Goal: Contribute content: Add original content to the website for others to see

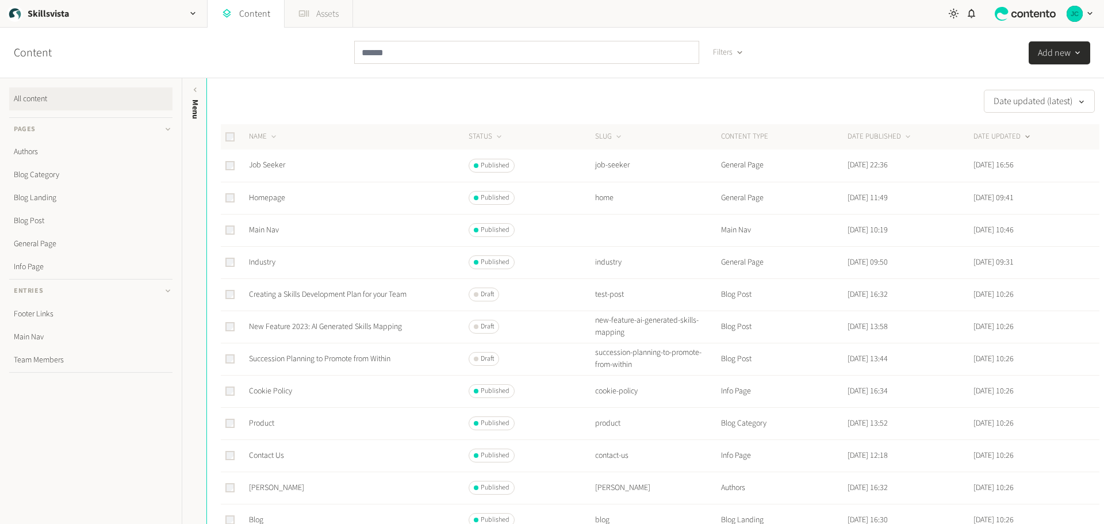
click at [325, 13] on link "Assets" at bounding box center [319, 14] width 68 height 28
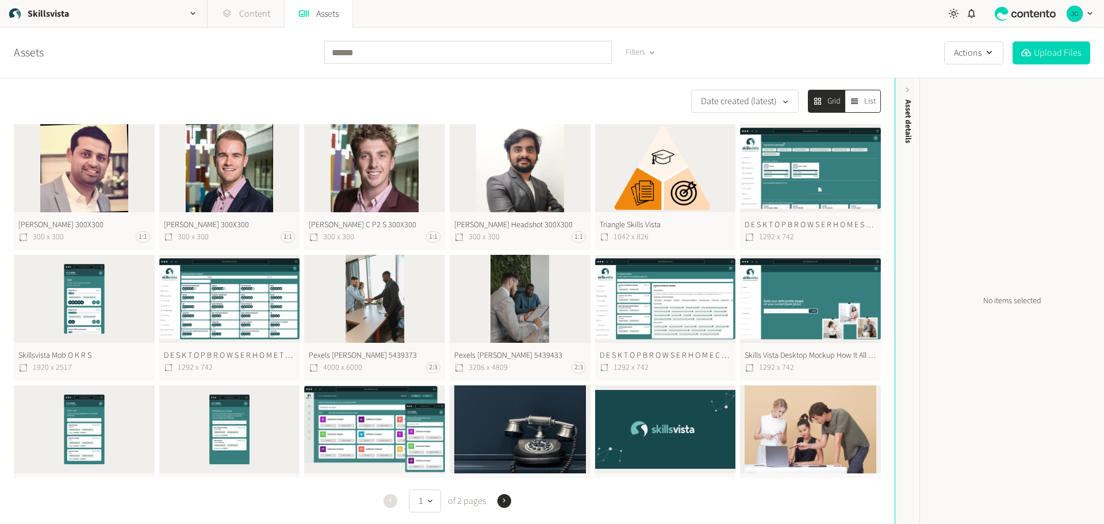
click at [260, 16] on link "Content" at bounding box center [246, 14] width 76 height 28
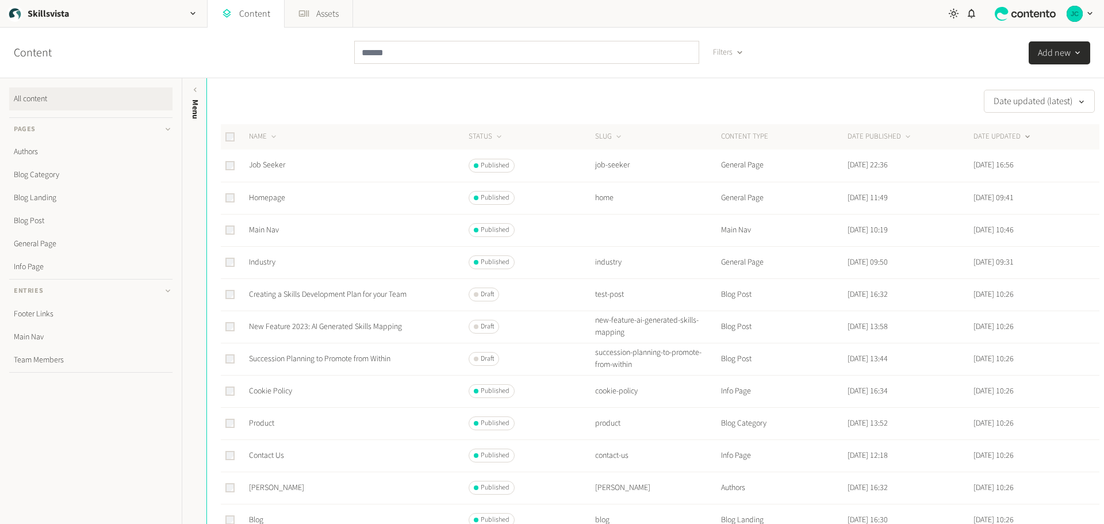
click at [1057, 56] on button "Add new" at bounding box center [1059, 52] width 62 height 23
click at [855, 54] on div "Content Filters Add new Authors Blog Category Blog Landing Blog Post Footer Lin…" at bounding box center [552, 53] width 1104 height 51
click at [1067, 58] on button "Add new" at bounding box center [1059, 52] width 62 height 23
click at [998, 227] on li "General Page" at bounding box center [1026, 226] width 128 height 23
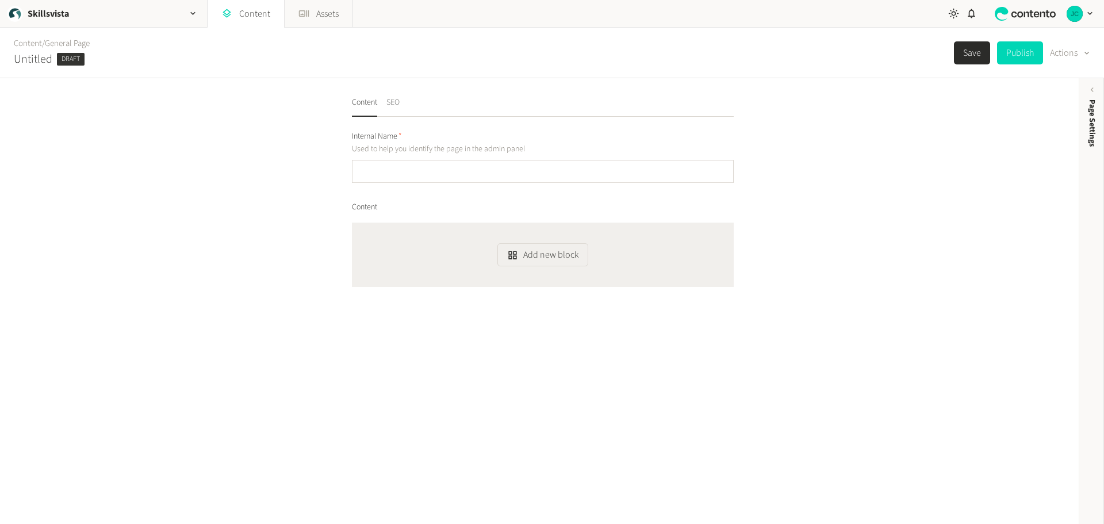
click at [390, 102] on button "SEO" at bounding box center [392, 107] width 13 height 20
